Goal: Information Seeking & Learning: Learn about a topic

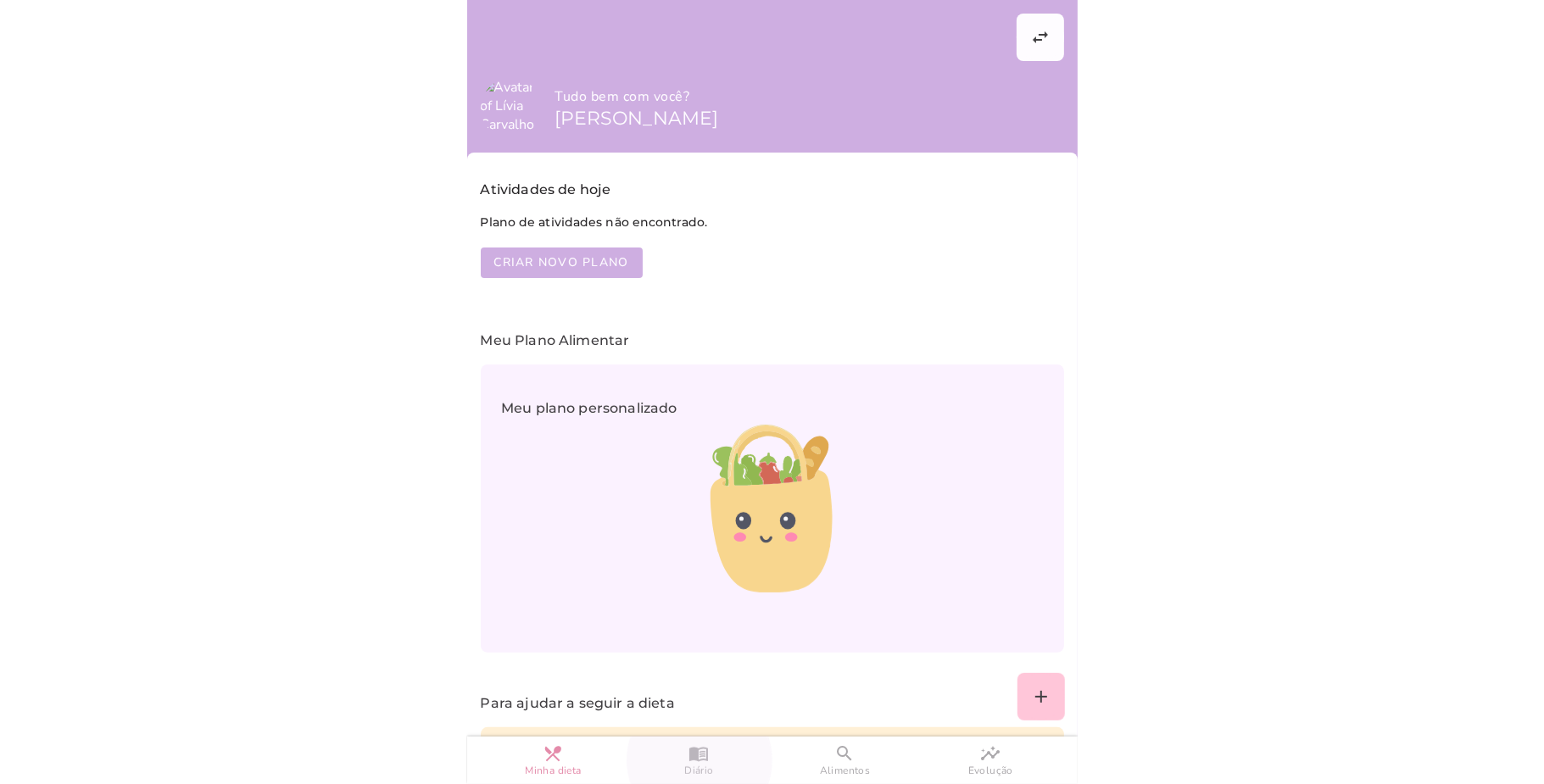
click at [703, 766] on span "Diário" at bounding box center [699, 770] width 29 height 14
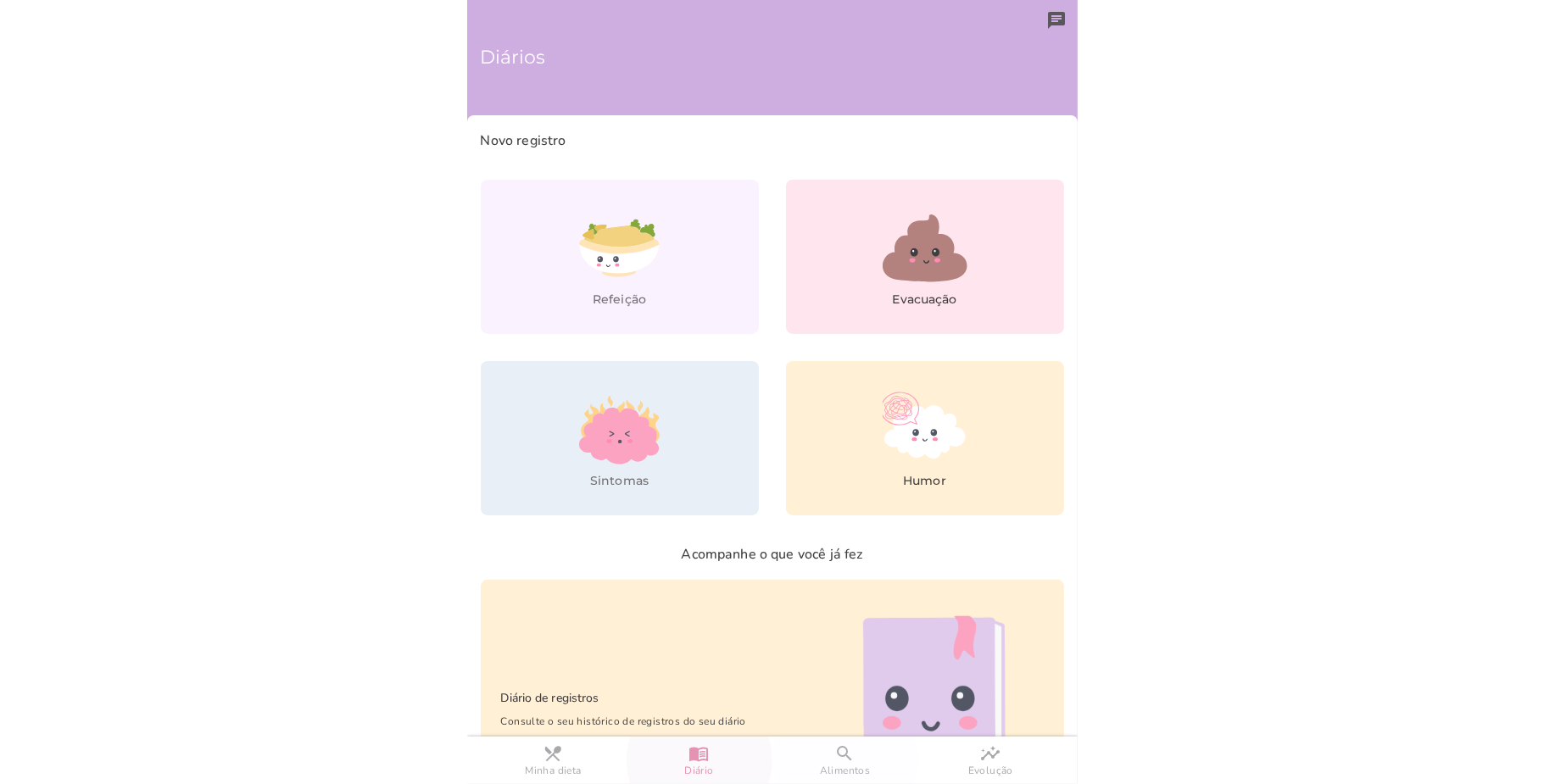
click at [0, 0] on slot "search" at bounding box center [0, 0] width 0 height 0
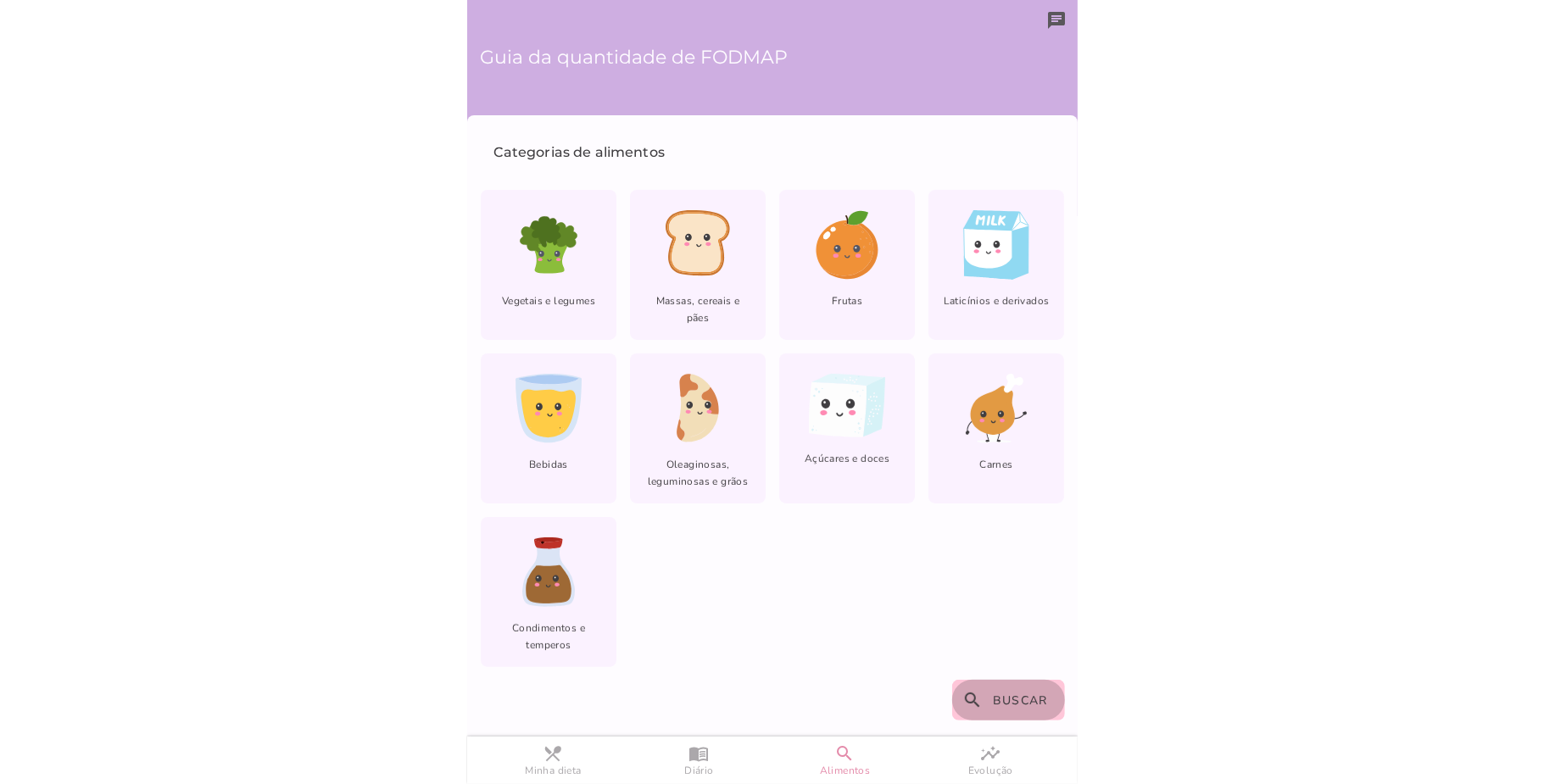
click at [1005, 703] on span "Buscar" at bounding box center [1019, 700] width 55 height 16
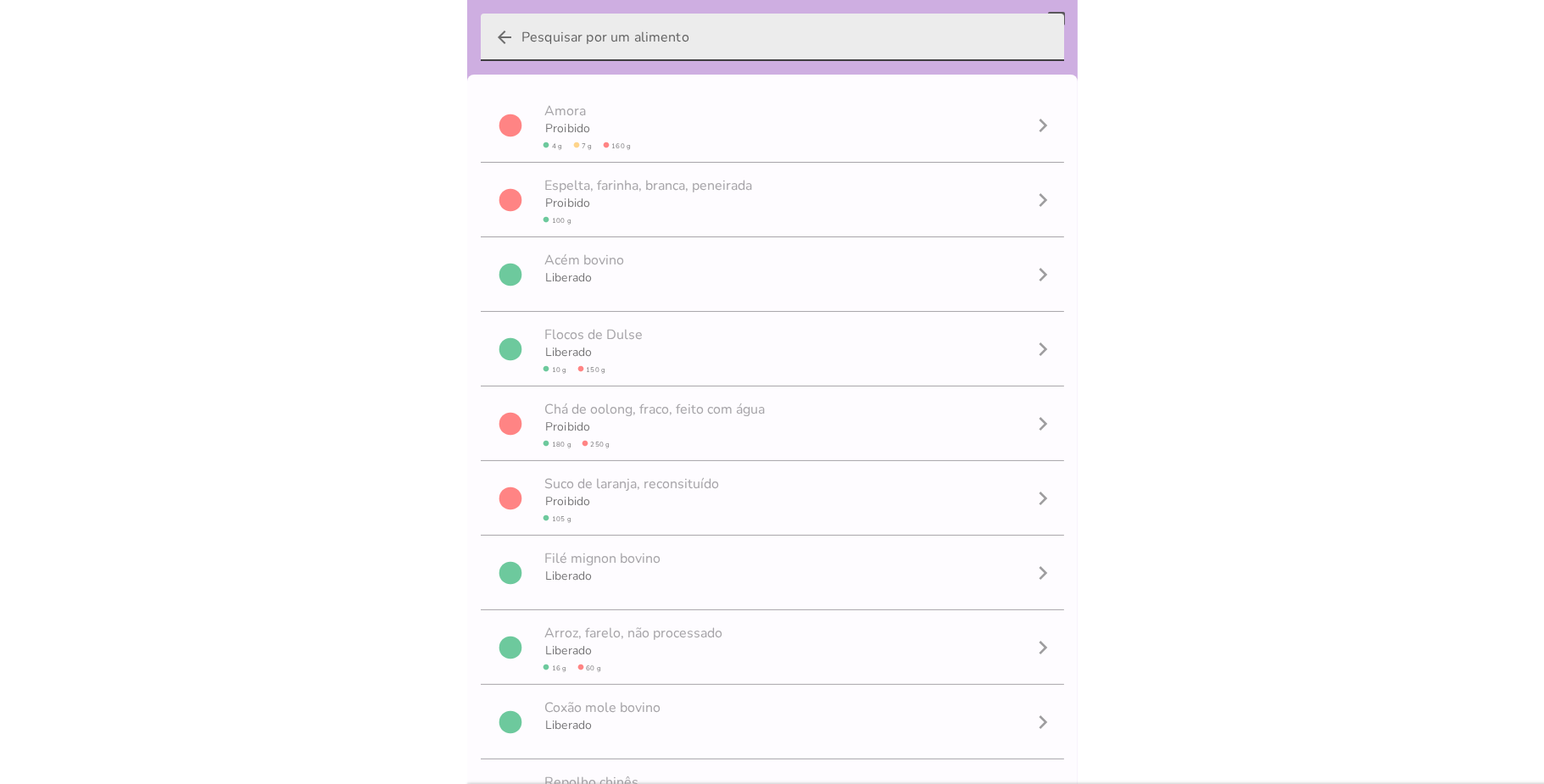
click at [656, 35] on input "arrow_back" at bounding box center [785, 37] width 529 height 48
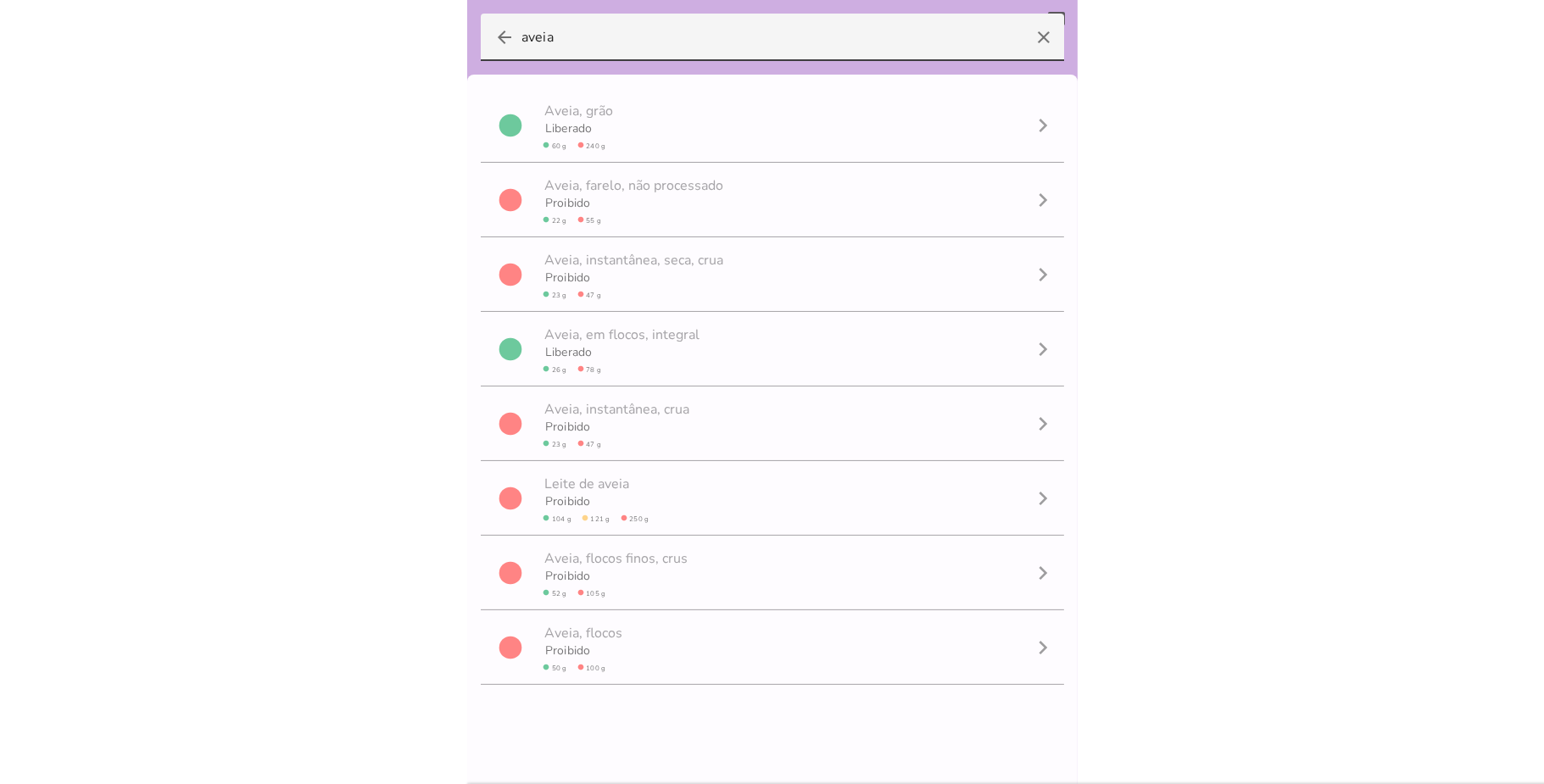
type input "aveia"
type mwc-textfield "aveia"
click at [497, 36] on icon "arrow_back" at bounding box center [504, 37] width 20 height 20
click at [521, 36] on input "aveia" at bounding box center [772, 37] width 502 height 48
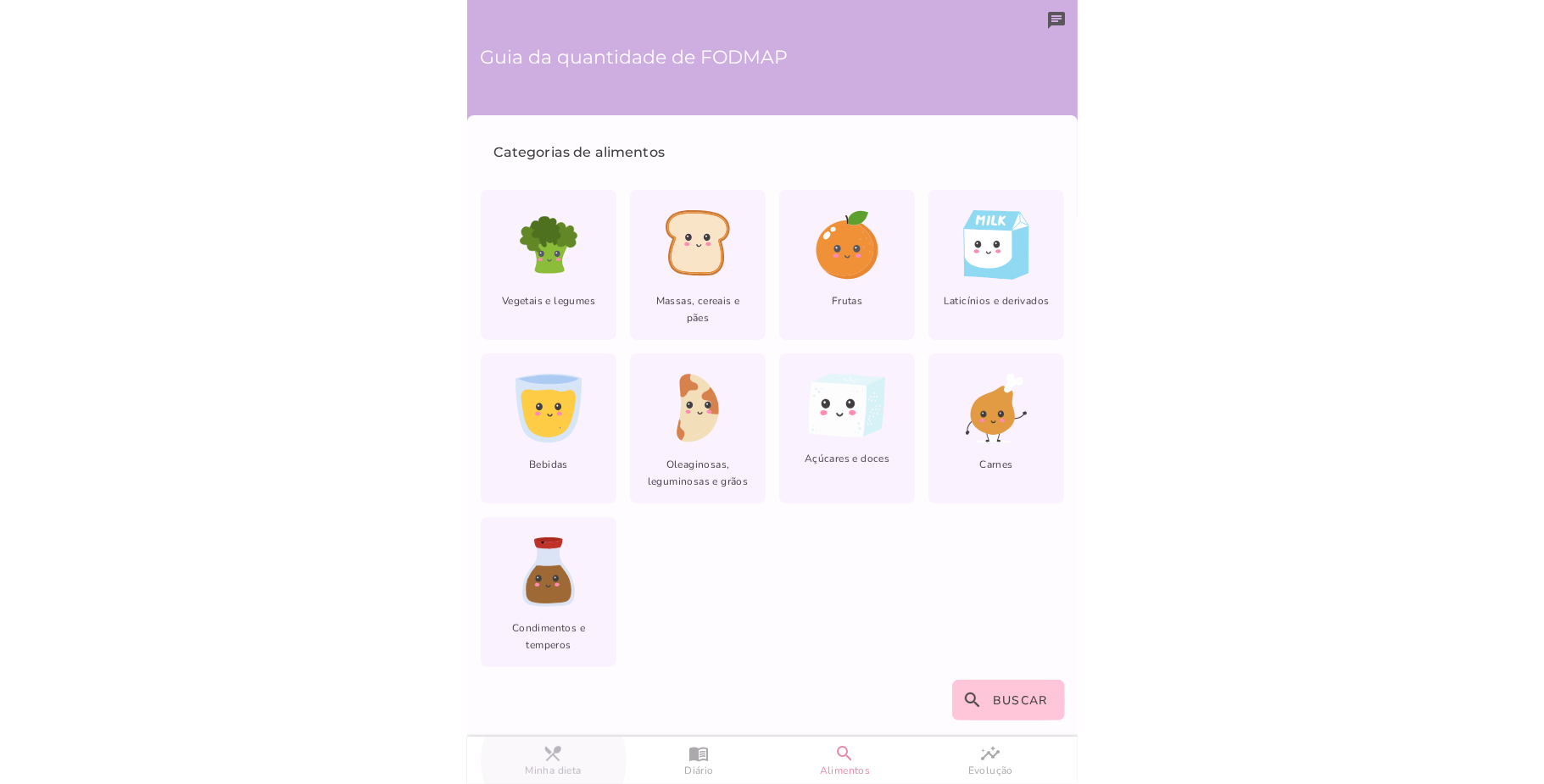
click at [570, 761] on link "restaurant_menu Minha dieta" at bounding box center [553, 760] width 146 height 48
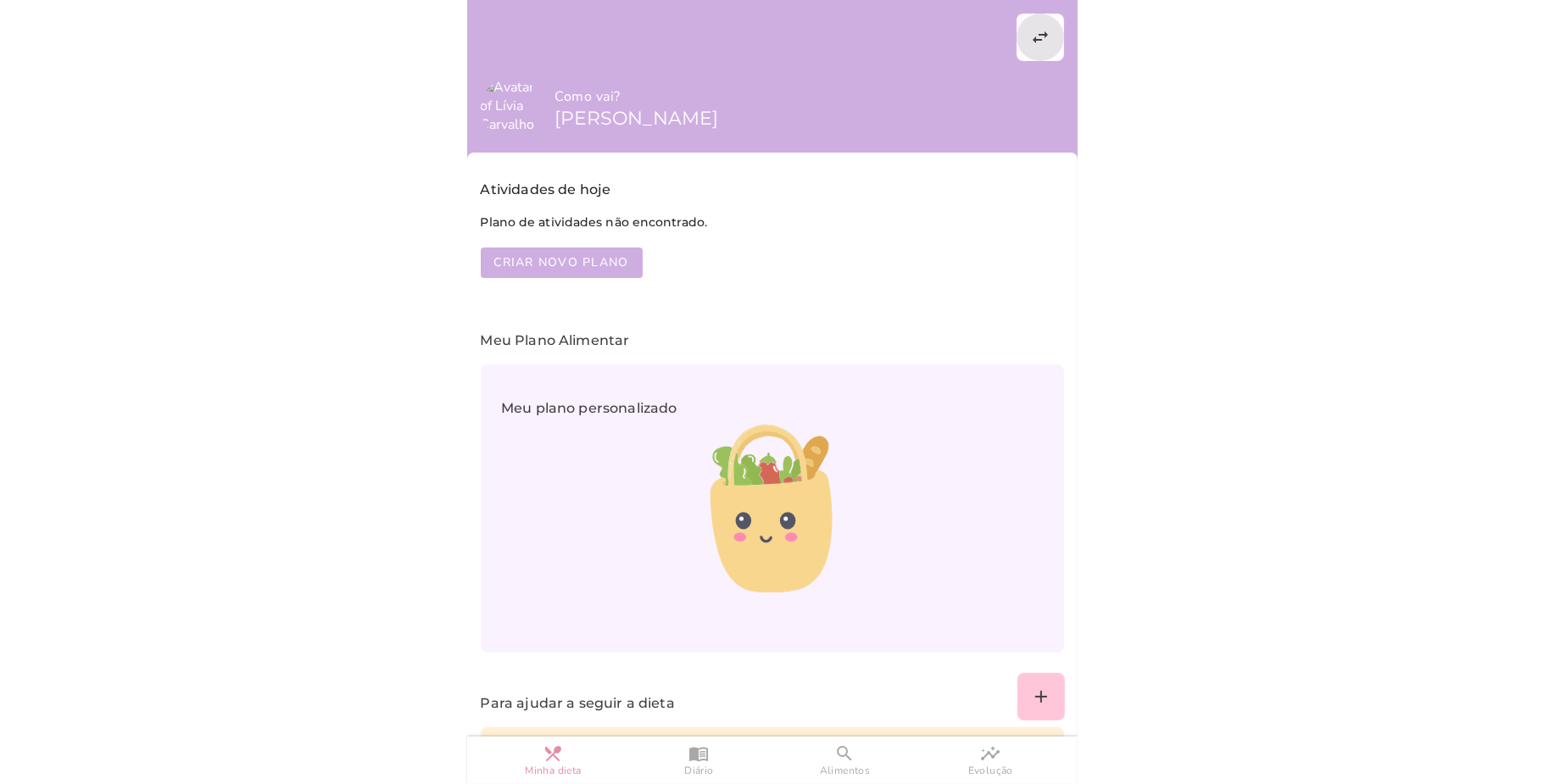
click at [0, 0] on slot "swap_horiz" at bounding box center [0, 0] width 0 height 0
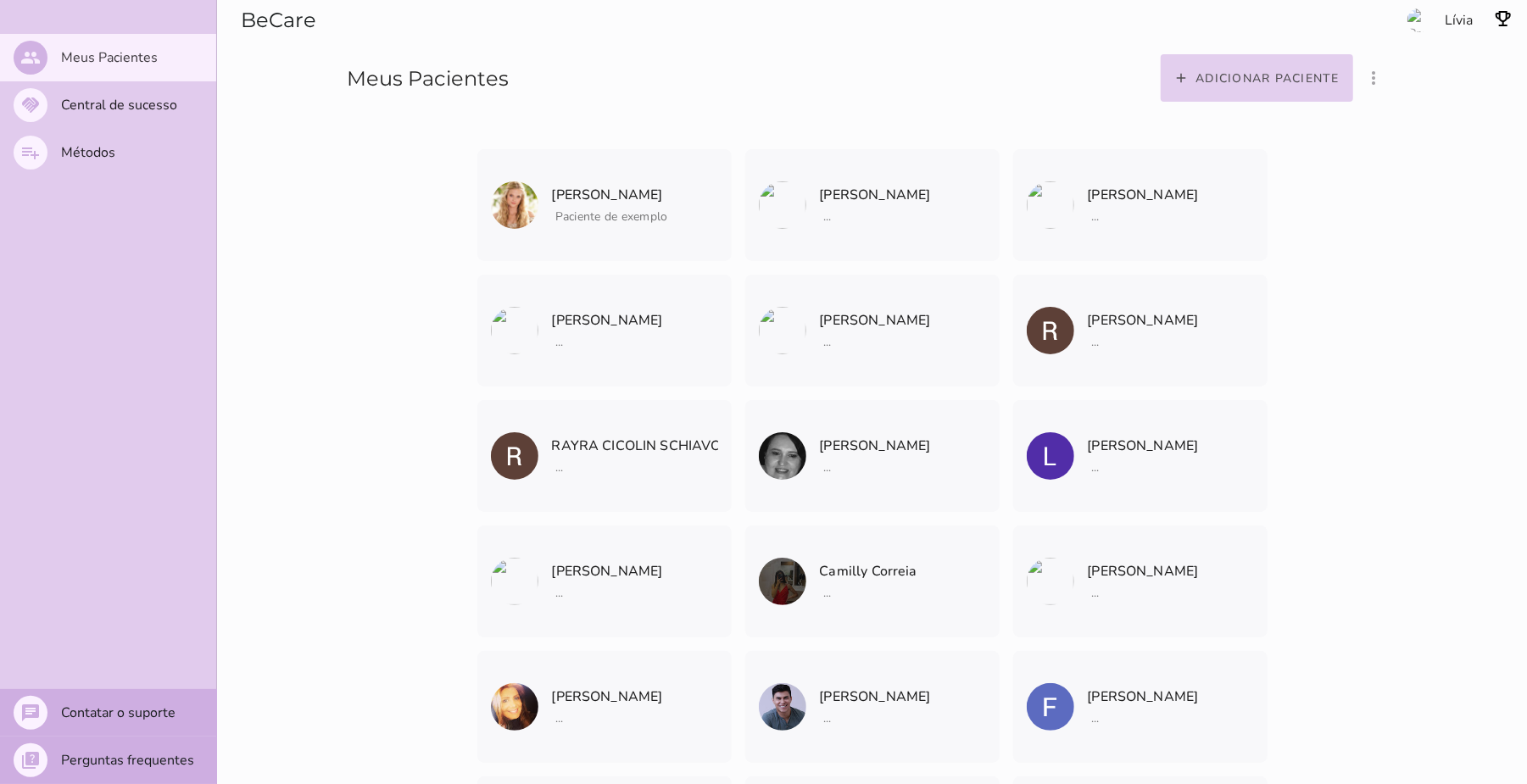
click at [1263, 88] on button "add Adicionar paciente" at bounding box center [1257, 78] width 194 height 48
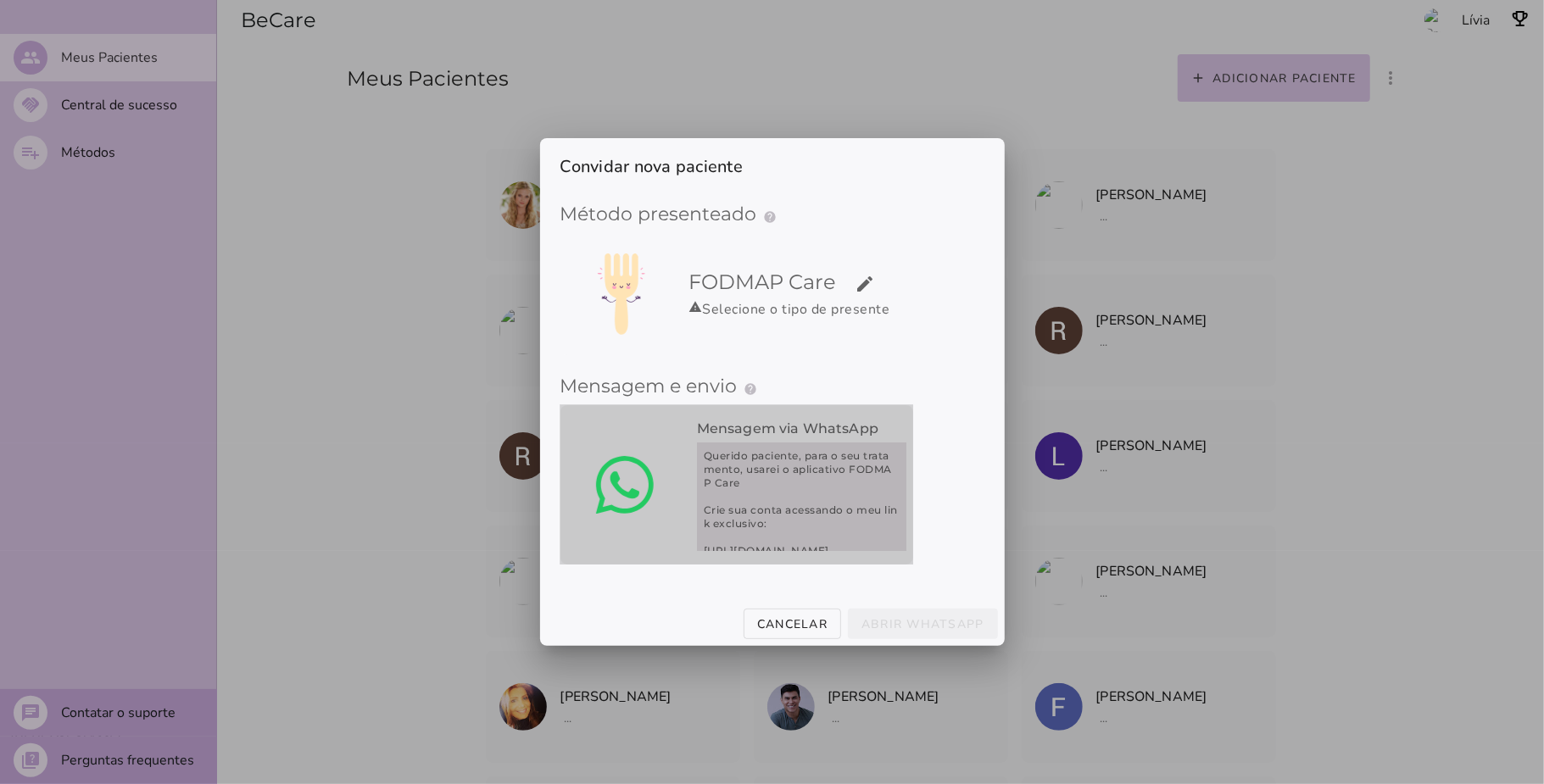
click at [823, 438] on p "Mensagem via WhatsApp" at bounding box center [801, 428] width 210 height 20
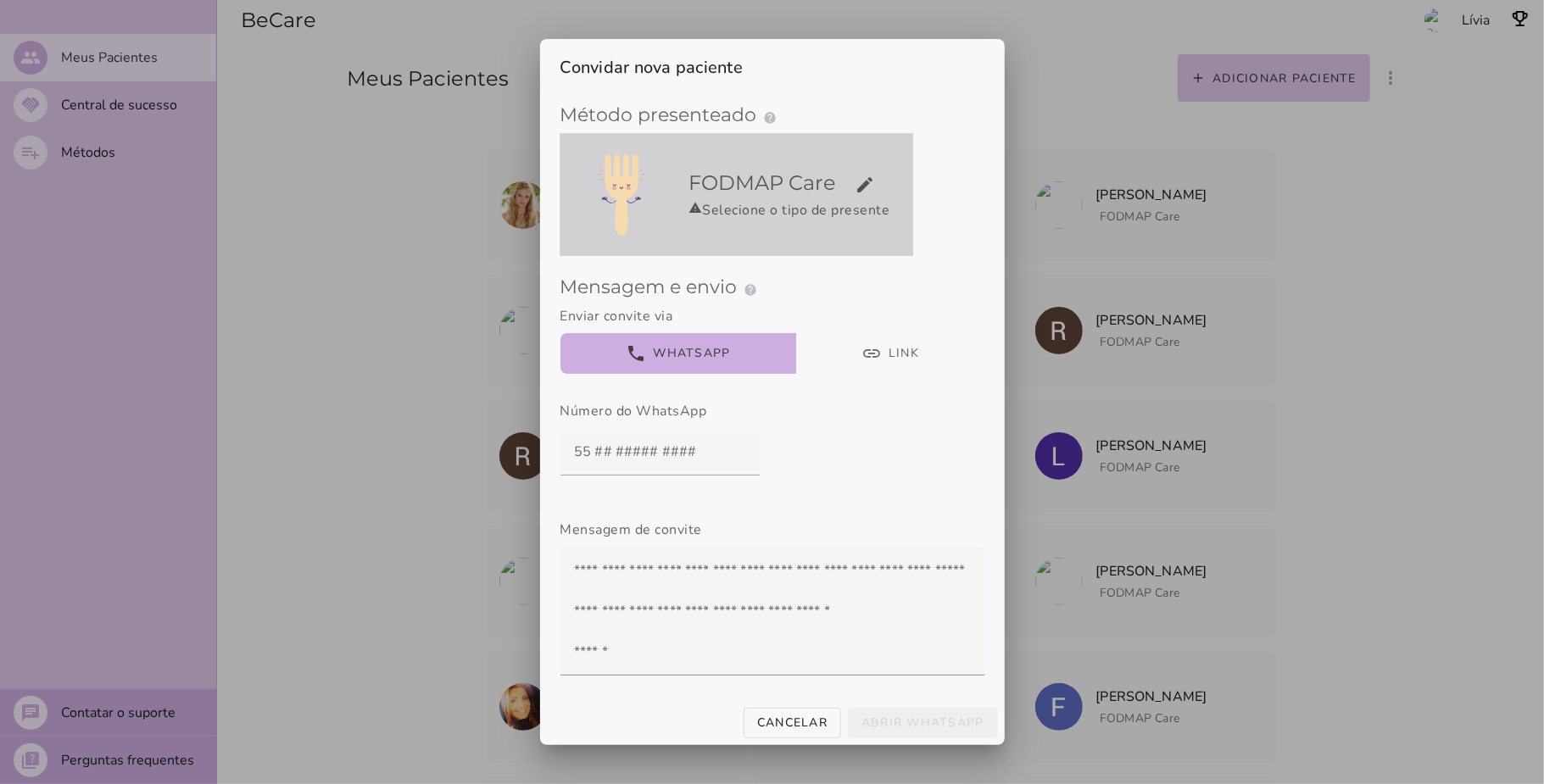
click at [845, 201] on div "warning Selecione o tipo de presente" at bounding box center [798, 210] width 217 height 20
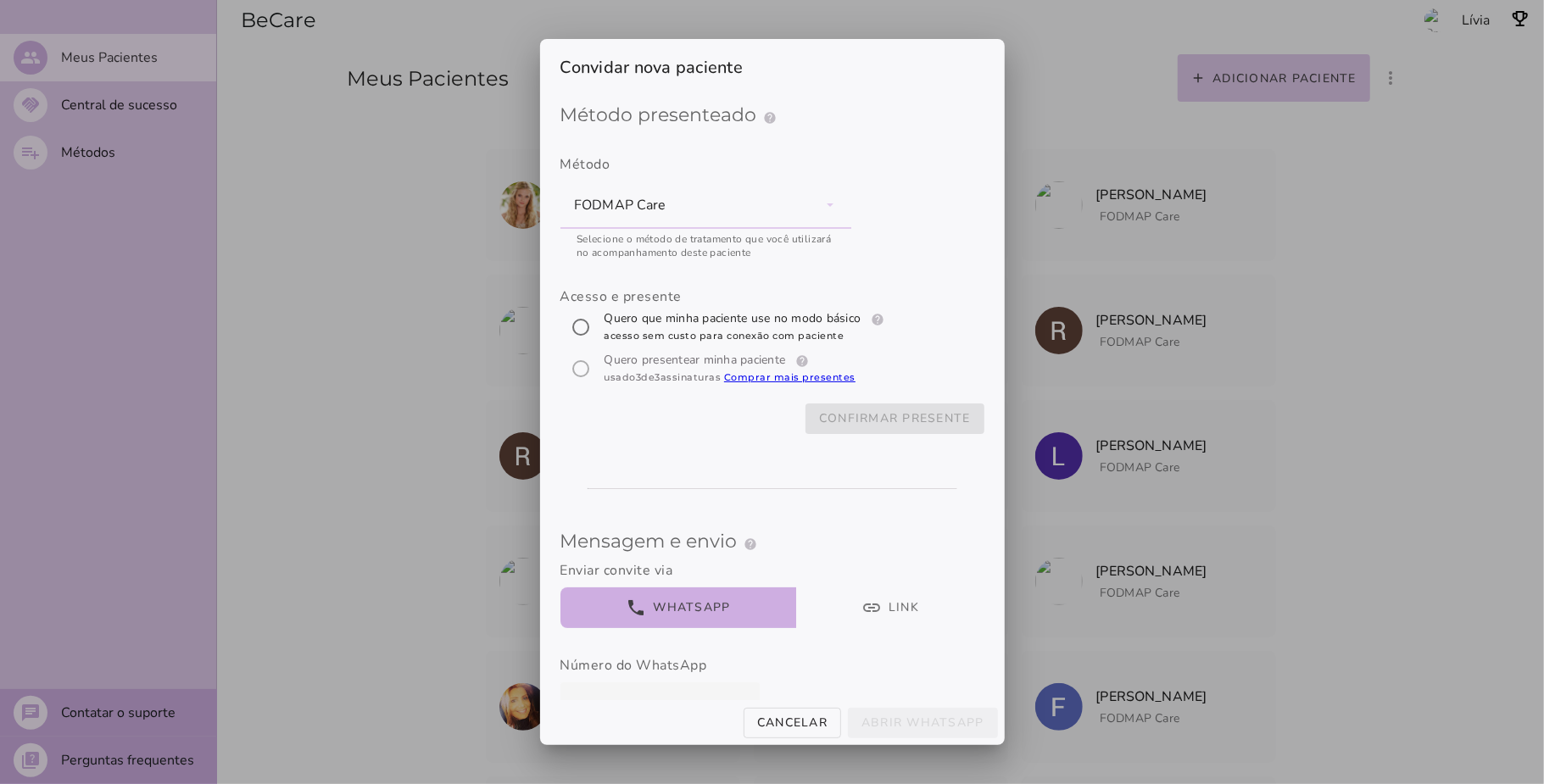
click at [653, 311] on label "Quero que minha paciente use no modo básico help Modo básico Registros e diário…" at bounding box center [746, 328] width 291 height 34
radio input "****"
type mwc-radio "trial-extension"
click at [0, 0] on slot "Confirmar presente" at bounding box center [0, 0] width 0 height 0
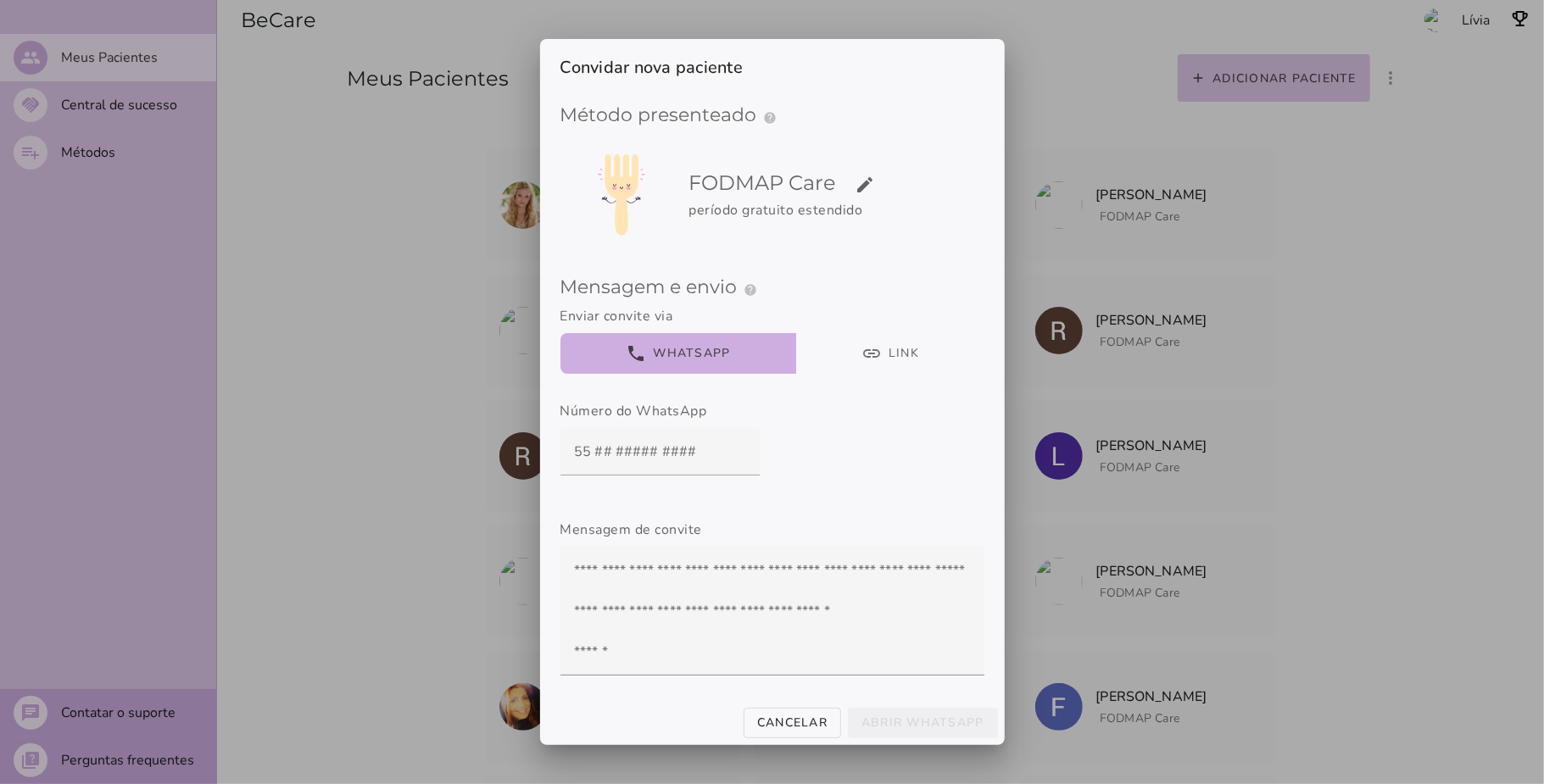
scroll to position [82, 0]
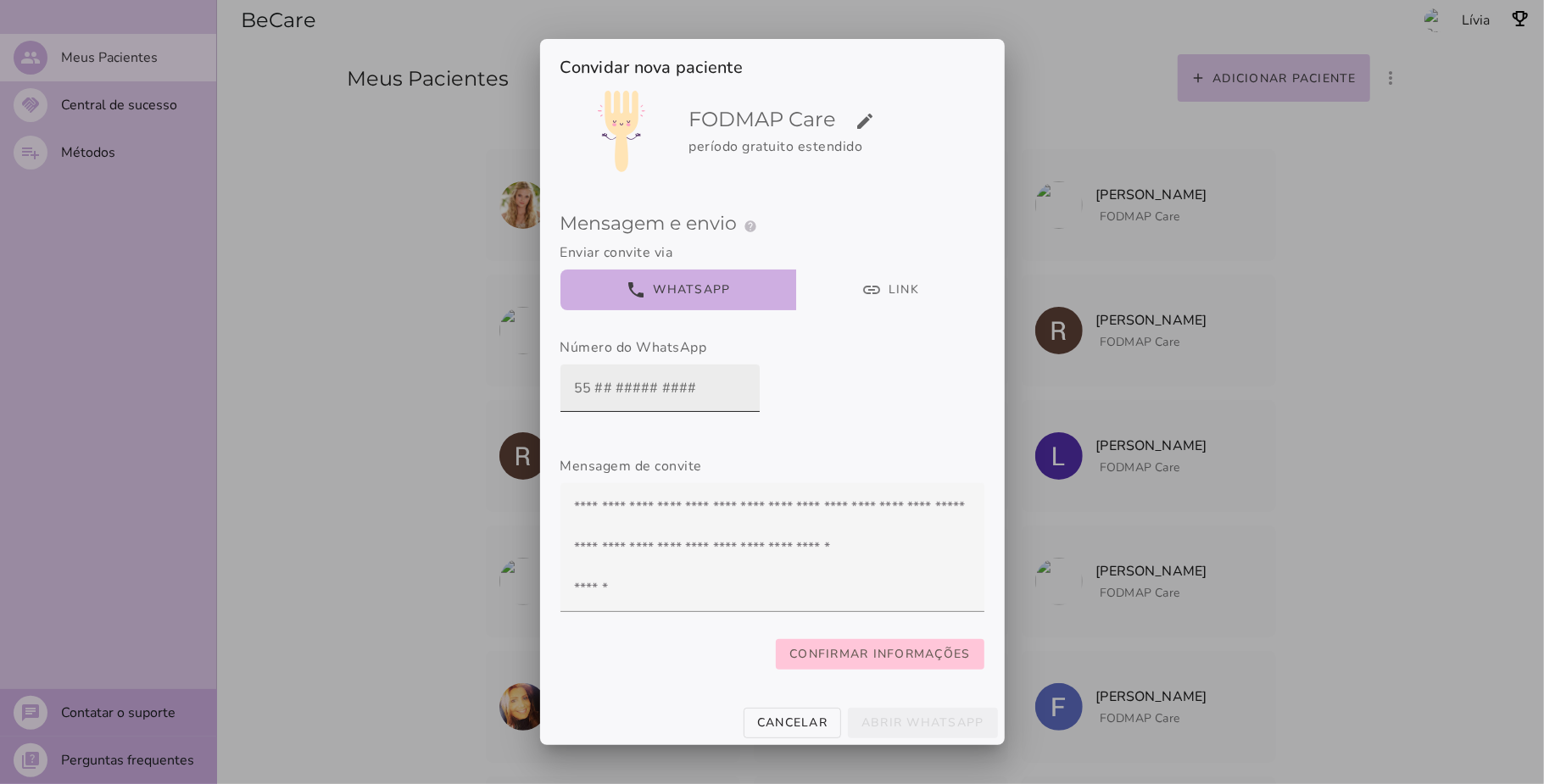
click at [574, 372] on input "text" at bounding box center [660, 388] width 172 height 48
paste input "+55 48 9905-1633"
click at [574, 372] on input "+55 48 9905-1633" at bounding box center [660, 388] width 172 height 48
type input "55 48 9905-1633"
type mwc-textfield "55 48 9905-1633"
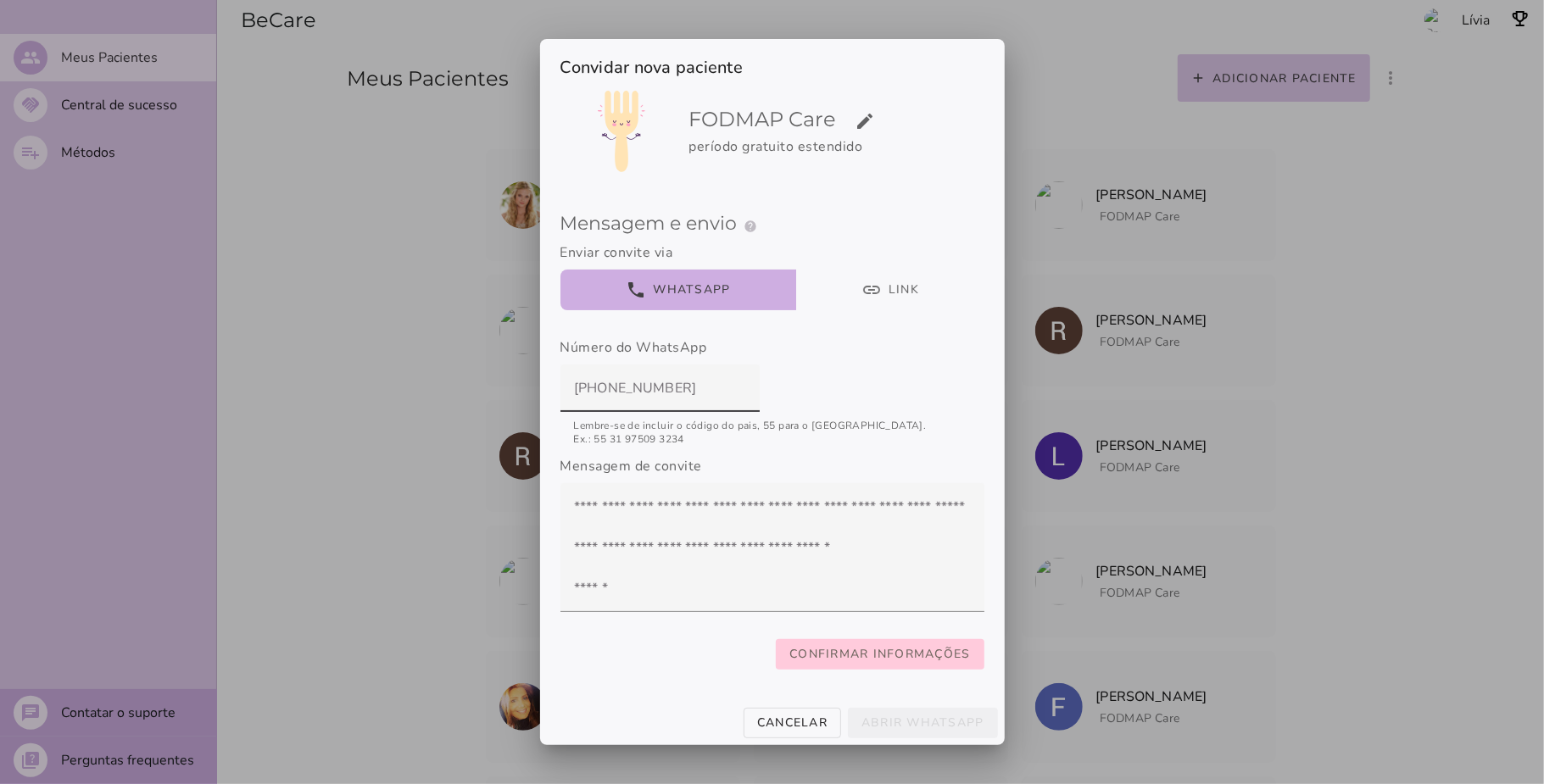
click at [0, 0] on slot "Confirmar informações" at bounding box center [0, 0] width 0 height 0
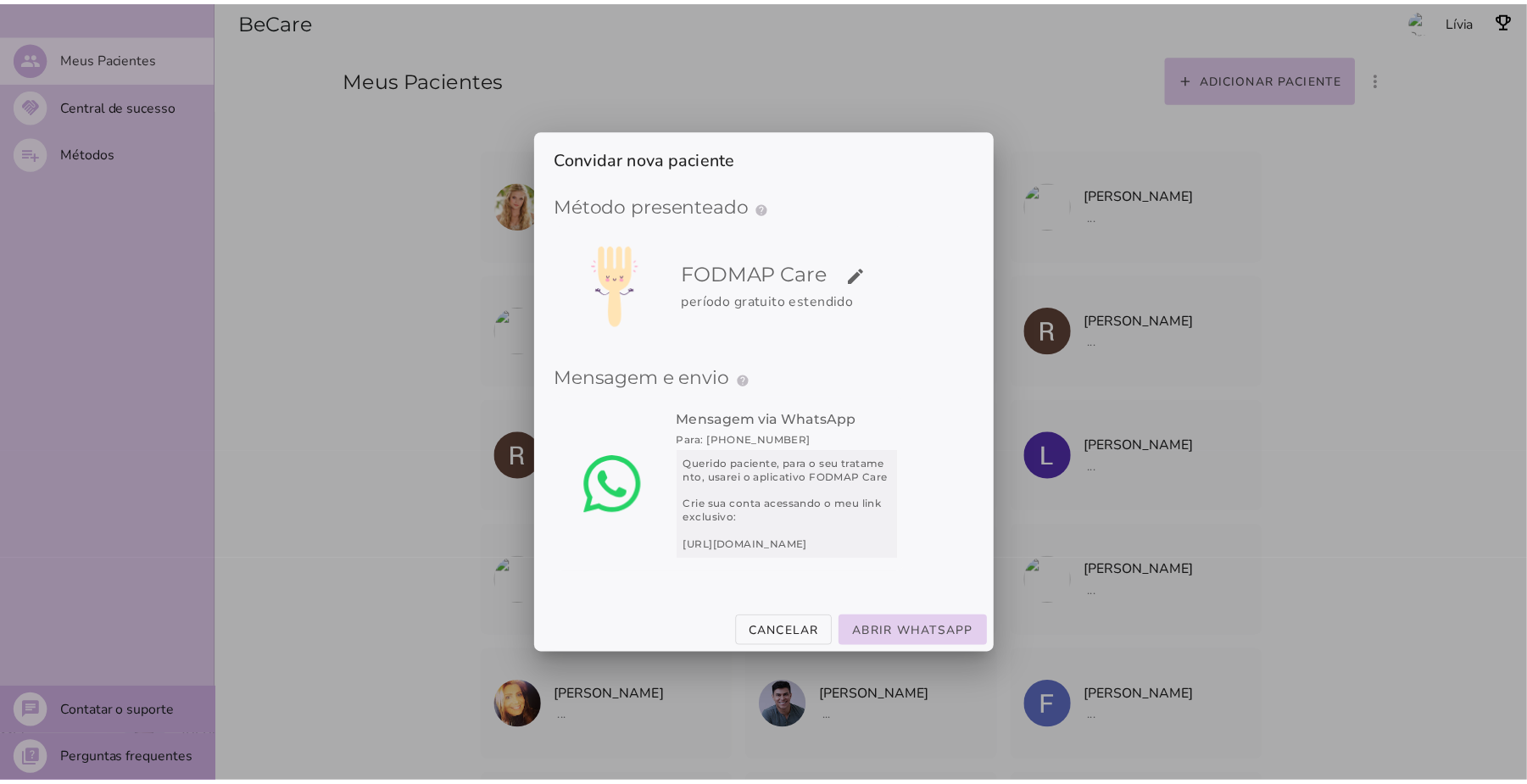
scroll to position [0, 0]
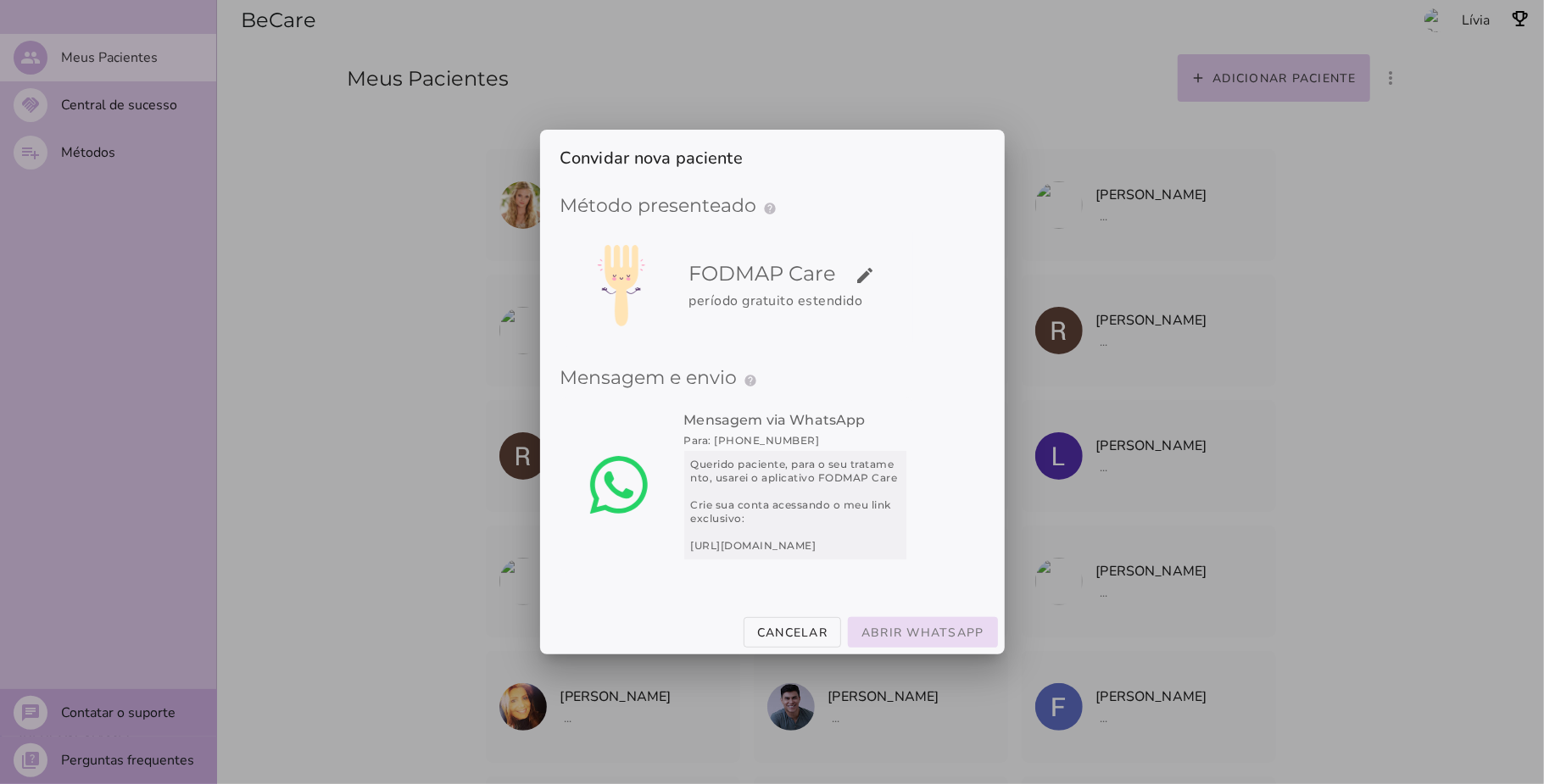
click at [0, 0] on slot "Abrir WhatsApp" at bounding box center [0, 0] width 0 height 0
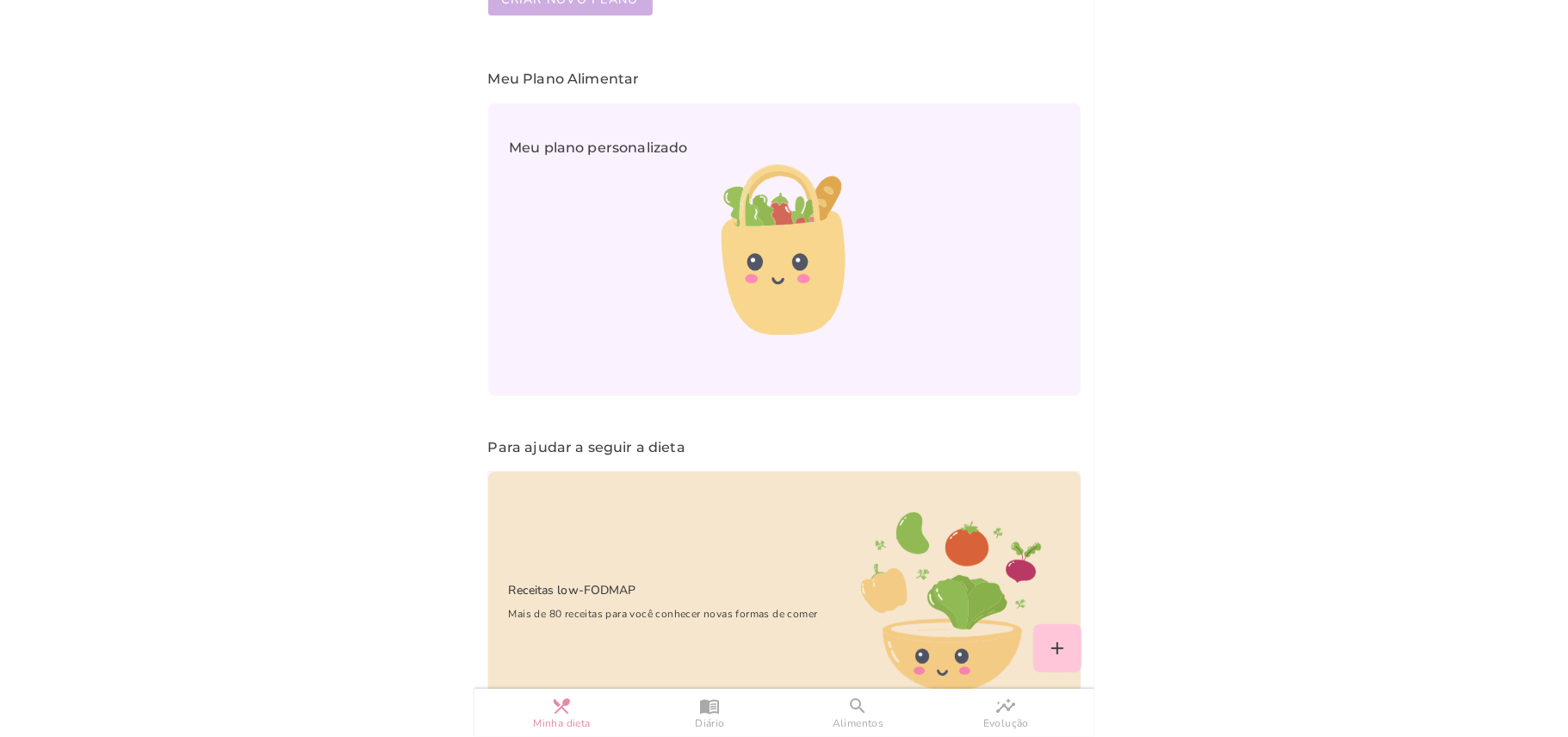
scroll to position [325, 0]
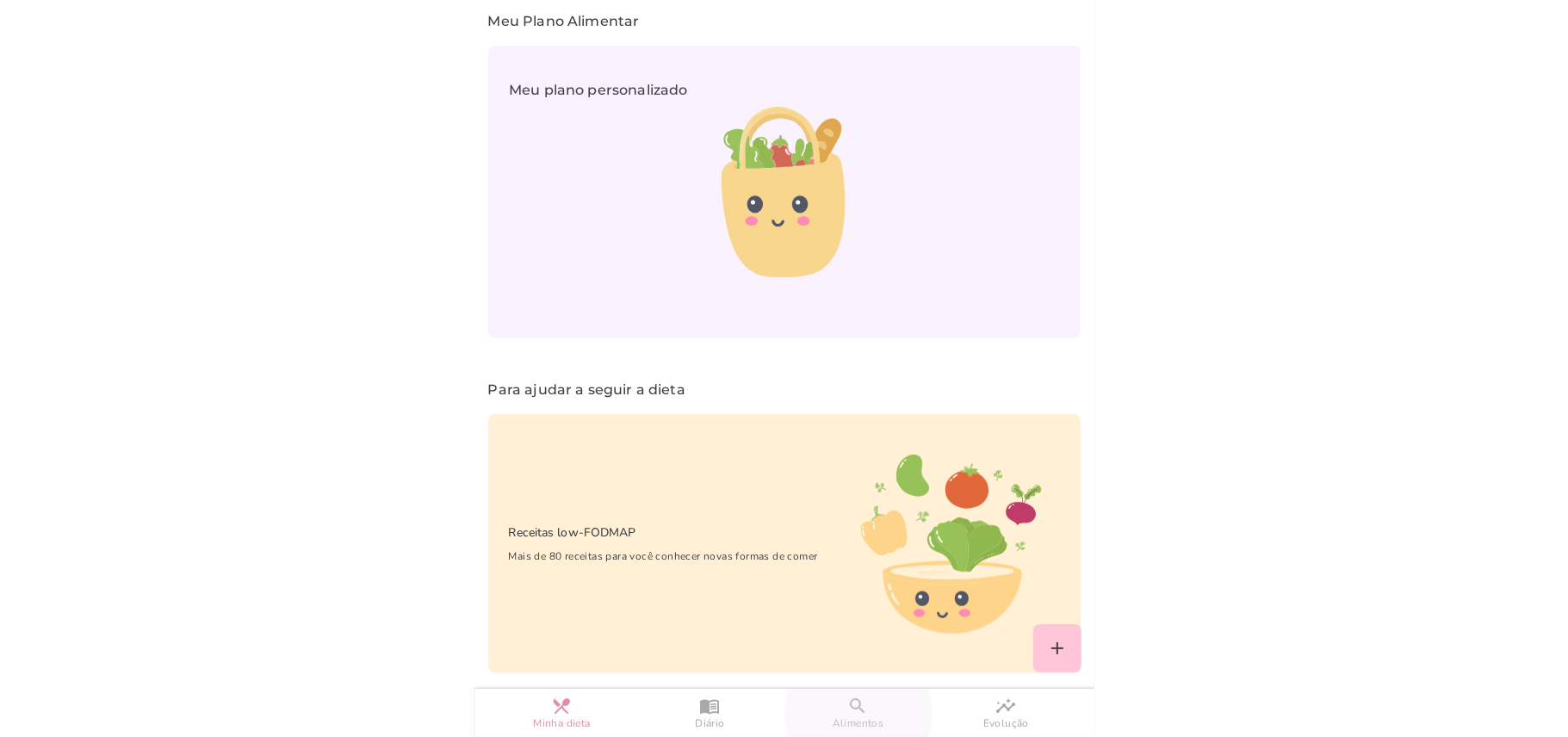
click at [848, 720] on span "Alimentos" at bounding box center [859, 723] width 52 height 15
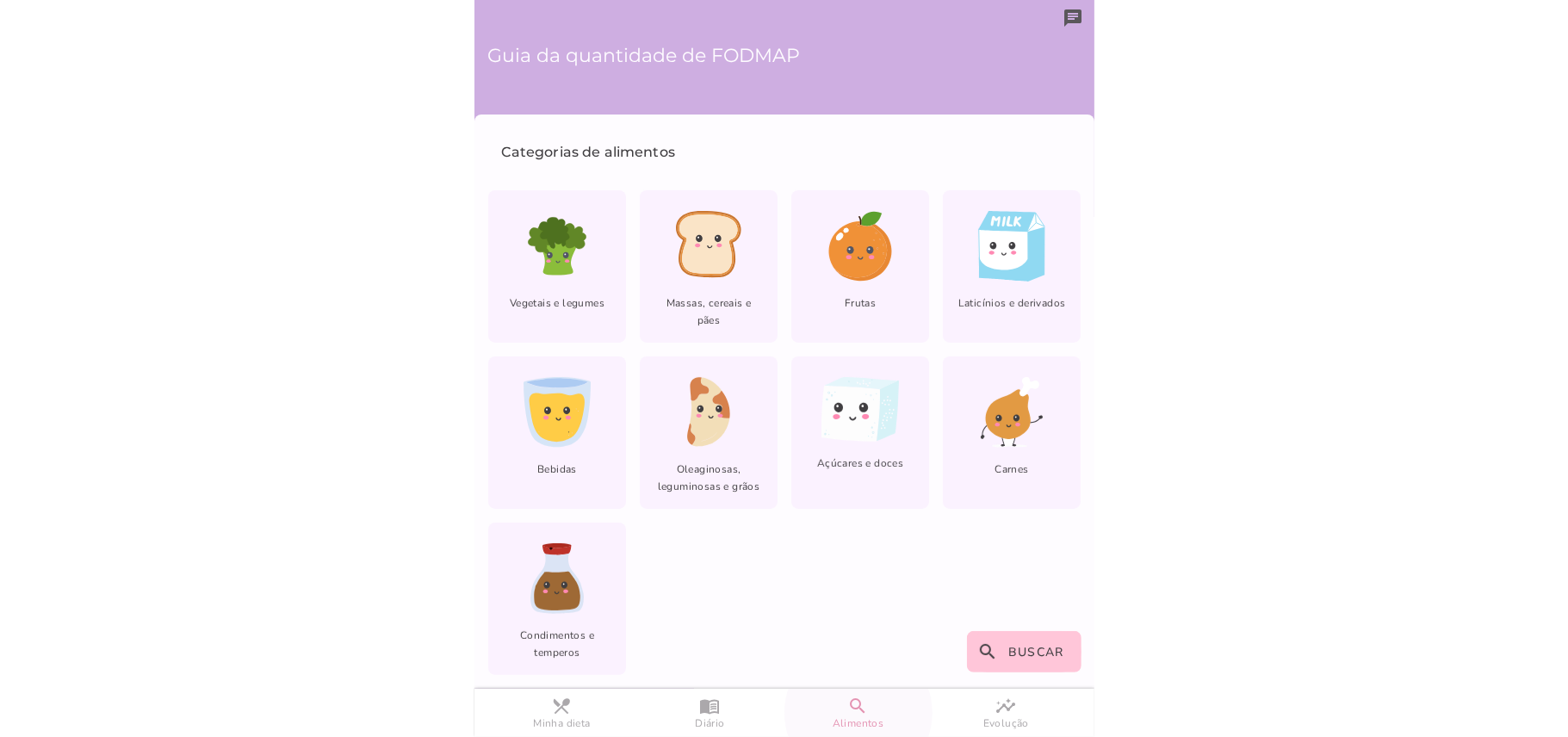
scroll to position [1, 0]
click at [0, 0] on slot "menu_book" at bounding box center [0, 0] width 0 height 0
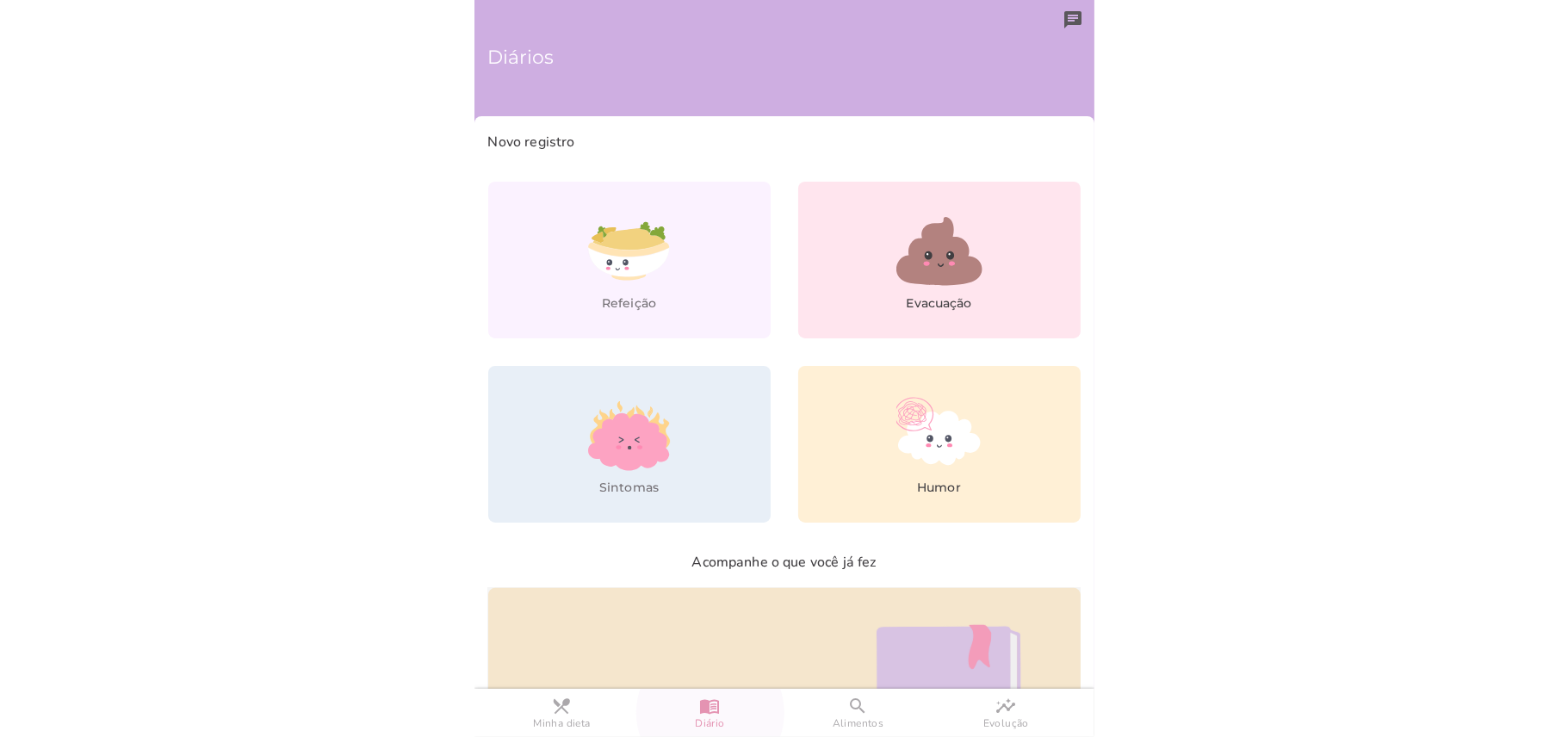
scroll to position [215, 0]
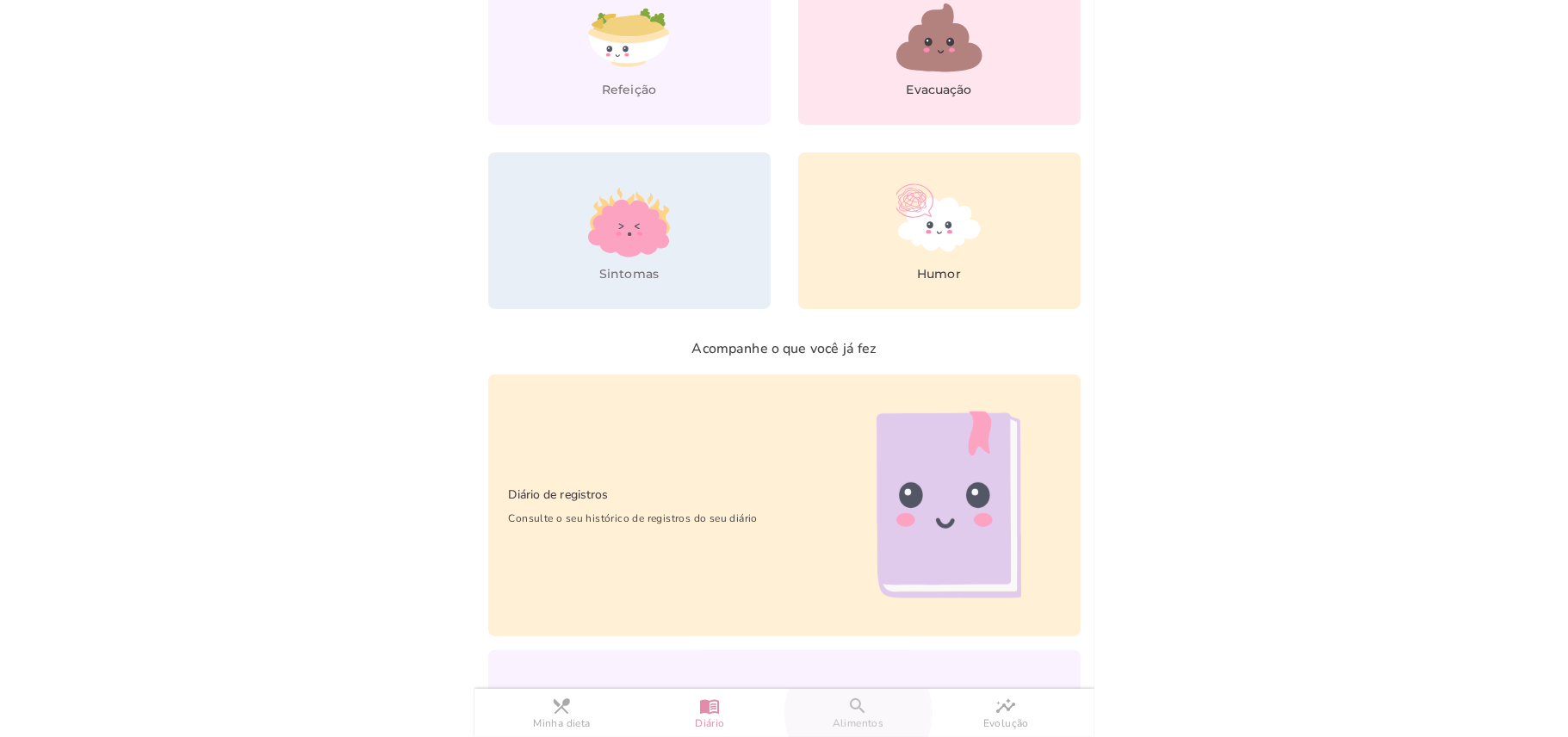
click at [858, 721] on span "Alimentos" at bounding box center [859, 723] width 52 height 15
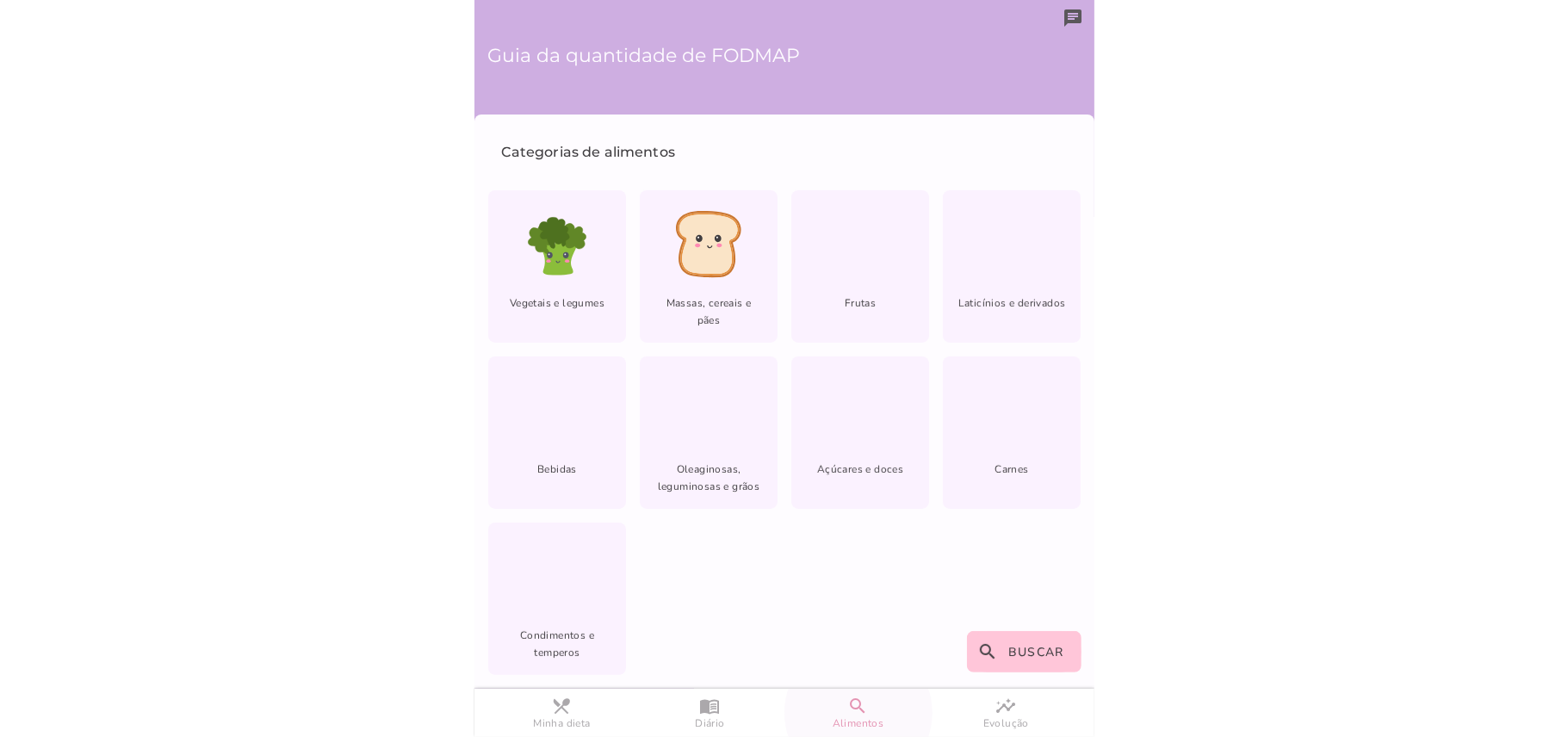
scroll to position [1, 0]
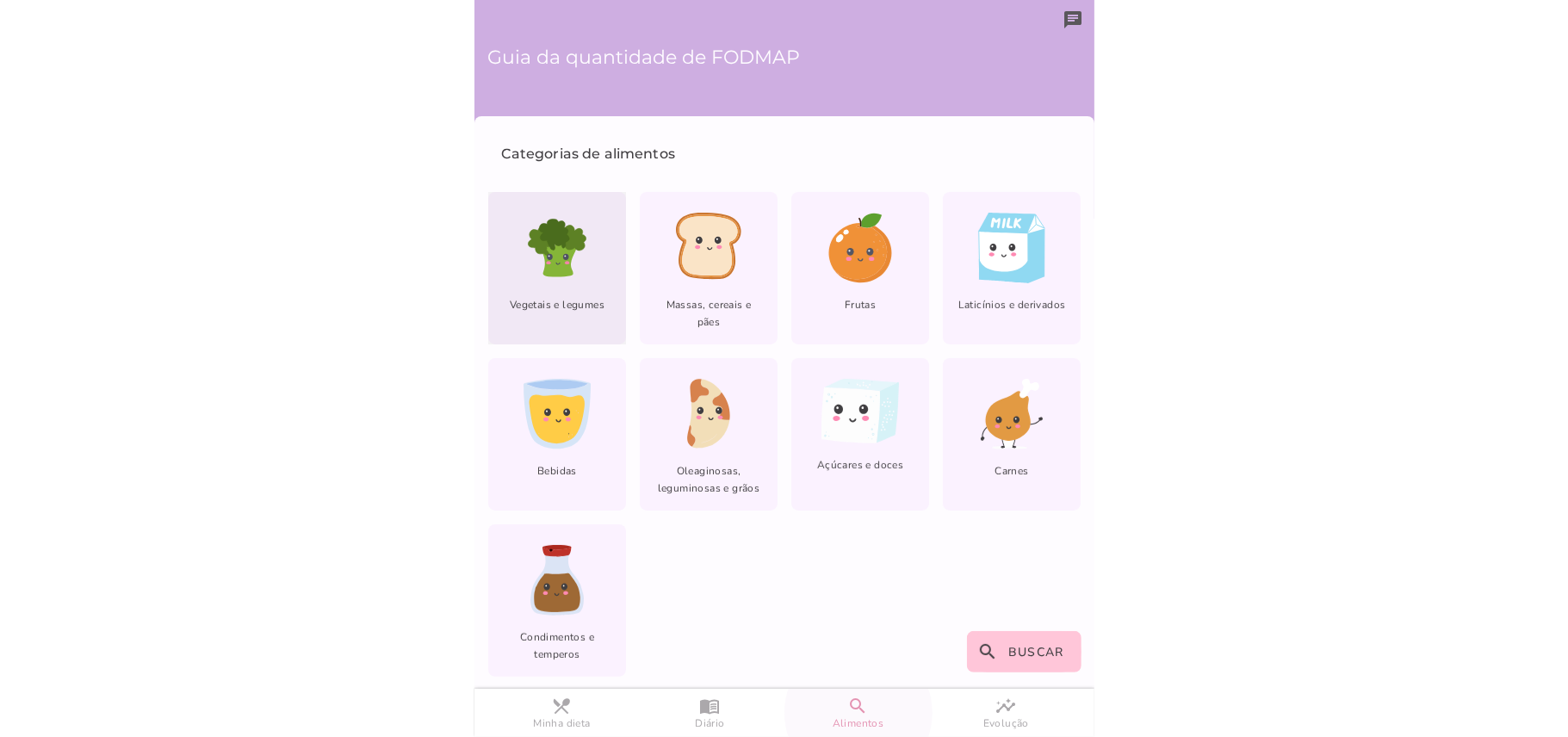
click at [562, 259] on ellipse at bounding box center [565, 257] width 6 height 6
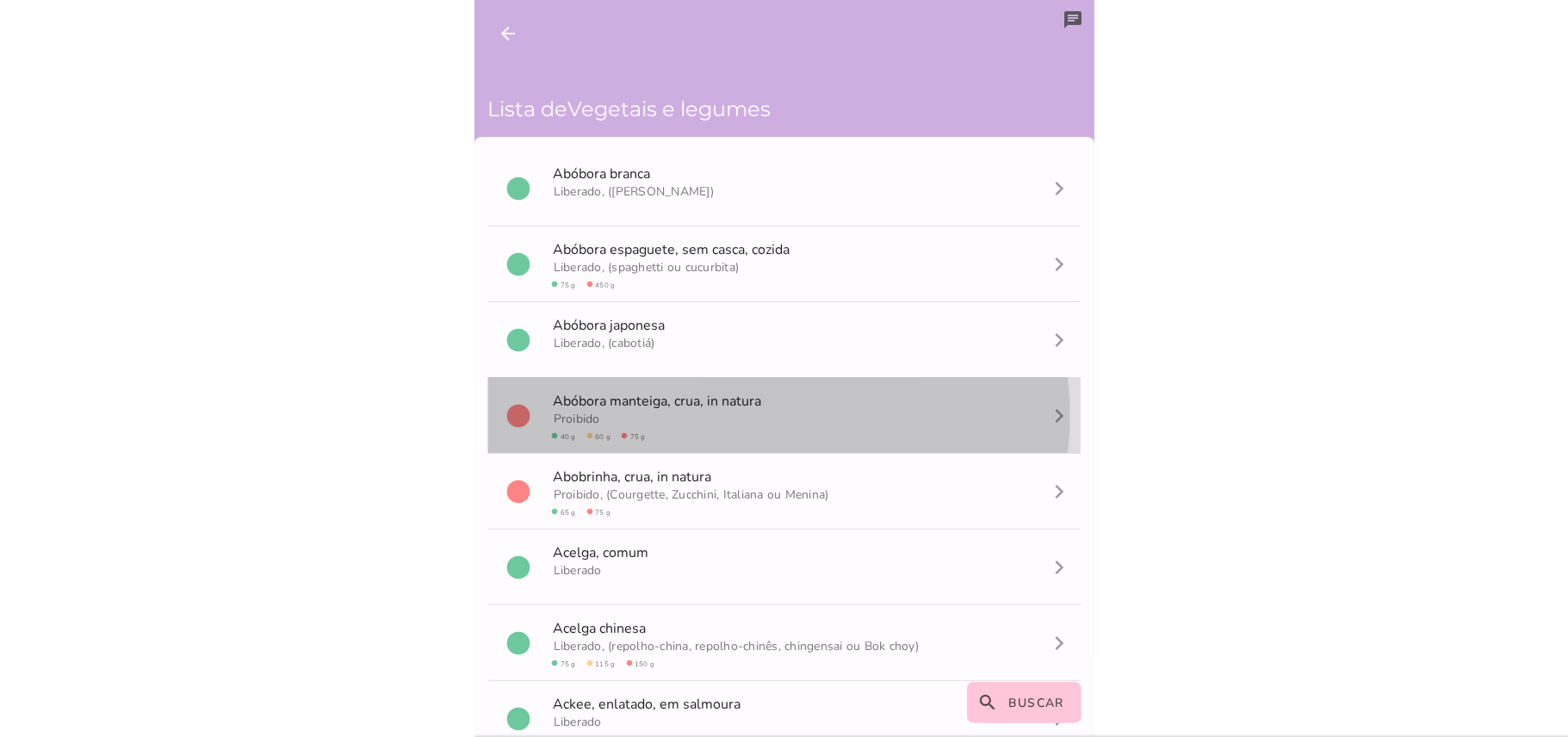
click at [572, 413] on span "Proibido" at bounding box center [577, 418] width 47 height 16
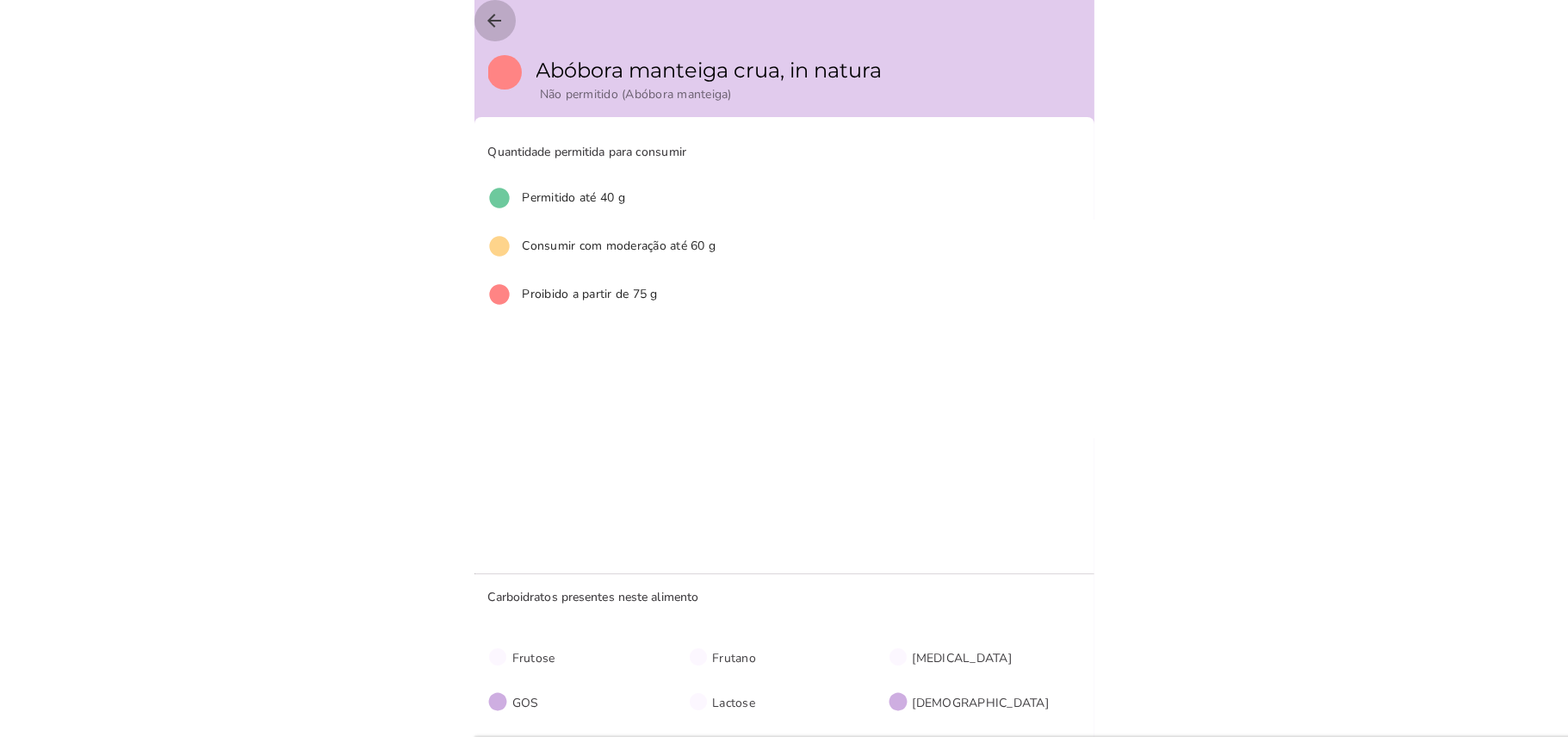
click at [489, 19] on icon "arrow_back" at bounding box center [495, 21] width 21 height 21
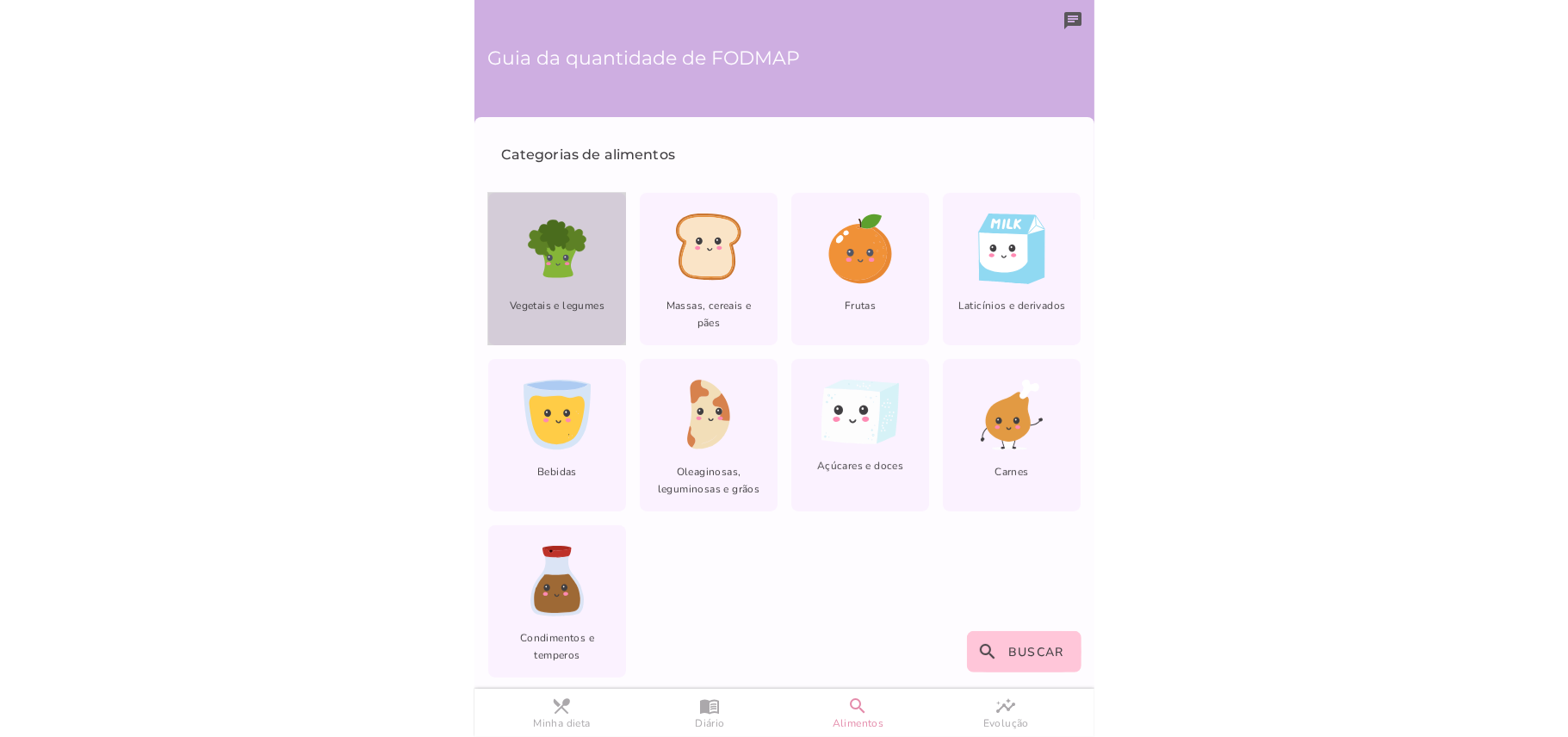
click at [545, 267] on icon at bounding box center [556, 260] width 39 height 35
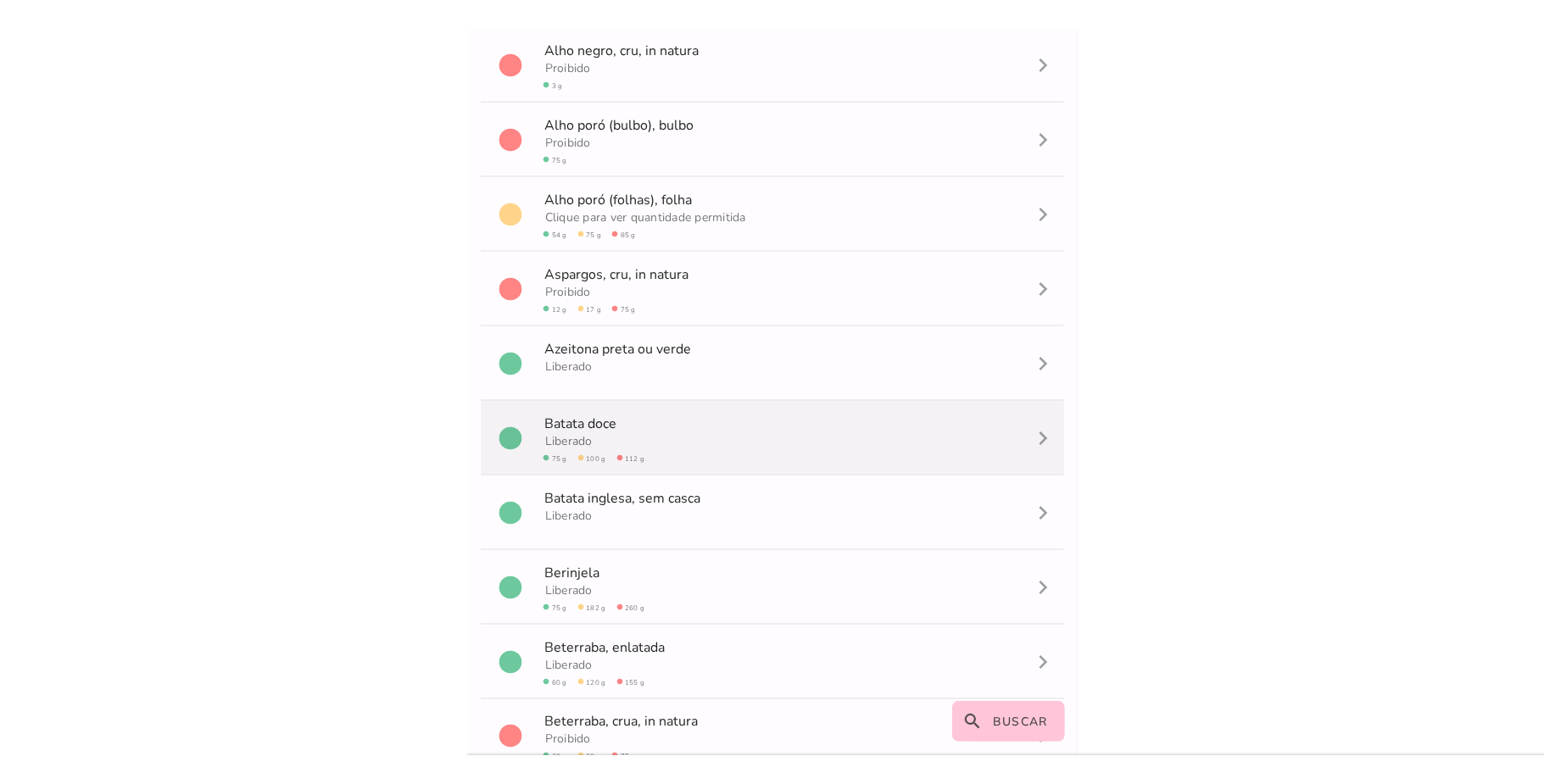
scroll to position [1682, 0]
